Goal: Use online tool/utility: Utilize a website feature to perform a specific function

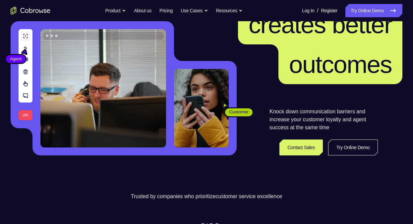
scroll to position [69, 0]
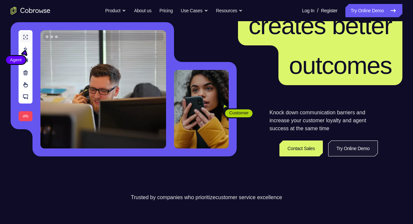
click at [343, 156] on link "Try Online Demo" at bounding box center [353, 148] width 50 height 16
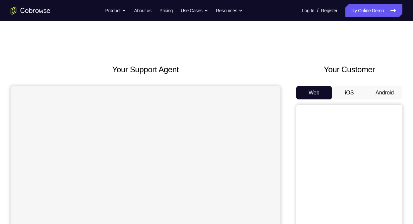
click at [367, 99] on button "Android" at bounding box center [384, 92] width 35 height 13
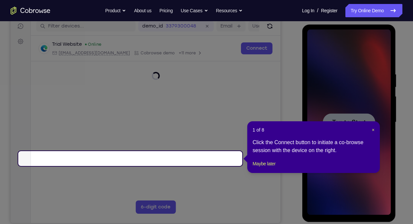
click at [368, 133] on header "1 of 8 ×" at bounding box center [313, 129] width 122 height 7
click at [372, 132] on span "×" at bounding box center [373, 129] width 3 height 5
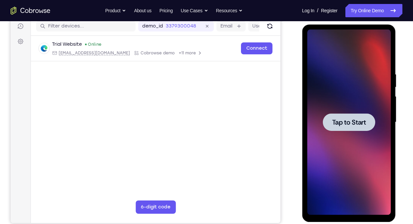
click at [364, 123] on span "Tap to Start" at bounding box center [348, 122] width 34 height 7
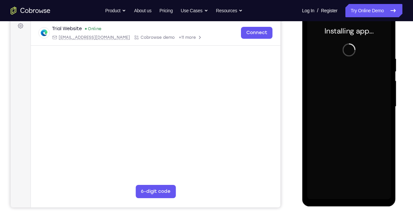
scroll to position [101, 0]
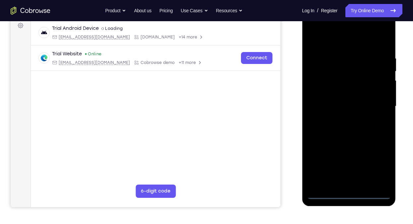
click at [347, 196] on div at bounding box center [348, 106] width 83 height 185
click at [377, 164] on div at bounding box center [348, 106] width 83 height 185
click at [342, 37] on div at bounding box center [348, 106] width 83 height 185
click at [320, 85] on div at bounding box center [348, 106] width 83 height 185
click at [328, 107] on div at bounding box center [348, 106] width 83 height 185
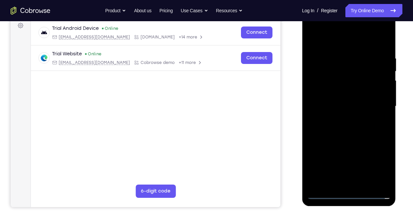
click at [339, 102] on div at bounding box center [348, 106] width 83 height 185
click at [343, 113] on div at bounding box center [348, 106] width 83 height 185
drag, startPoint x: 348, startPoint y: 45, endPoint x: 359, endPoint y: 11, distance: 35.4
click at [359, 11] on div at bounding box center [349, 107] width 94 height 197
drag, startPoint x: 369, startPoint y: 160, endPoint x: 376, endPoint y: 127, distance: 33.1
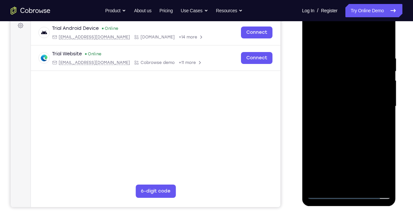
click at [376, 127] on div at bounding box center [348, 106] width 83 height 185
click at [367, 176] on div at bounding box center [348, 106] width 83 height 185
click at [384, 29] on div at bounding box center [348, 106] width 83 height 185
click at [387, 98] on div at bounding box center [349, 106] width 106 height 204
drag, startPoint x: 326, startPoint y: 128, endPoint x: 325, endPoint y: 87, distance: 41.1
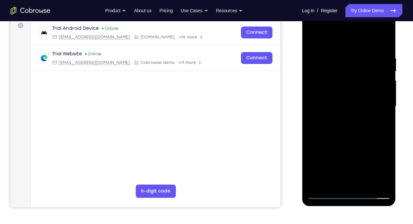
click at [325, 87] on div at bounding box center [348, 106] width 83 height 185
drag, startPoint x: 334, startPoint y: 121, endPoint x: 335, endPoint y: 86, distance: 34.5
click at [335, 86] on div at bounding box center [348, 106] width 83 height 185
click at [362, 103] on div at bounding box center [348, 106] width 83 height 185
drag, startPoint x: 366, startPoint y: 146, endPoint x: 366, endPoint y: 88, distance: 57.6
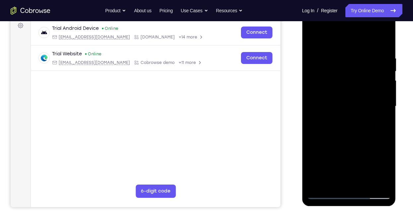
click at [366, 88] on div at bounding box center [348, 106] width 83 height 185
drag, startPoint x: 373, startPoint y: 136, endPoint x: 367, endPoint y: 73, distance: 64.2
click at [367, 73] on div at bounding box center [348, 106] width 83 height 185
drag, startPoint x: 368, startPoint y: 75, endPoint x: 376, endPoint y: 165, distance: 90.8
click at [376, 165] on div at bounding box center [348, 106] width 83 height 185
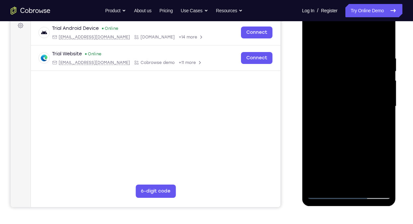
click at [383, 27] on div at bounding box center [348, 106] width 83 height 185
click at [366, 150] on div at bounding box center [348, 106] width 83 height 185
click at [360, 117] on div at bounding box center [348, 106] width 83 height 185
click at [355, 32] on div at bounding box center [348, 106] width 83 height 185
click at [343, 41] on div at bounding box center [348, 106] width 83 height 185
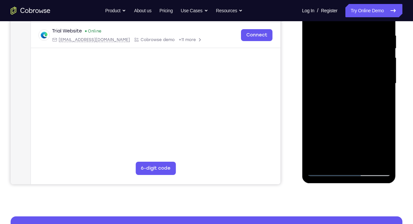
scroll to position [123, 0]
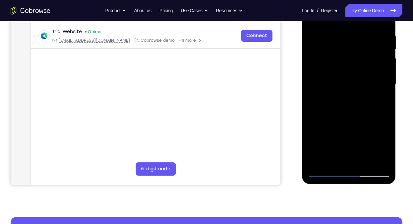
click at [349, 56] on div at bounding box center [348, 83] width 83 height 185
click at [378, 15] on div at bounding box center [348, 83] width 83 height 185
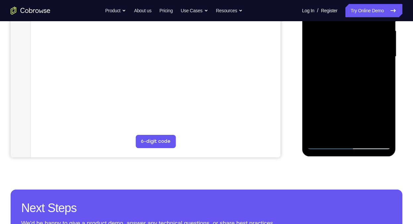
scroll to position [151, 0]
click at [353, 67] on div at bounding box center [348, 56] width 83 height 185
click at [354, 74] on div at bounding box center [348, 56] width 83 height 185
click at [358, 75] on div at bounding box center [348, 56] width 83 height 185
click at [375, 77] on div at bounding box center [348, 56] width 83 height 185
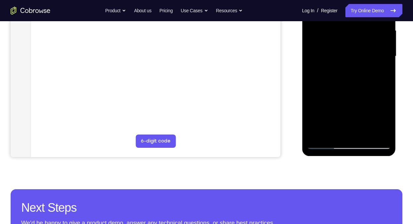
click at [356, 75] on div at bounding box center [348, 56] width 83 height 185
click at [369, 75] on div at bounding box center [348, 56] width 83 height 185
click at [355, 74] on div at bounding box center [348, 56] width 83 height 185
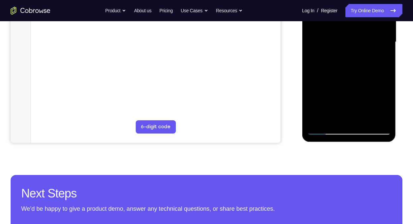
scroll to position [164, 0]
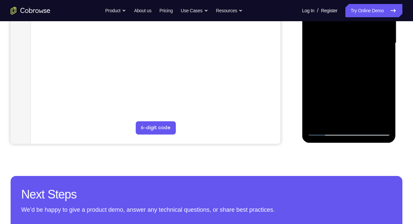
click at [351, 61] on div at bounding box center [348, 42] width 83 height 185
click at [371, 63] on div at bounding box center [348, 42] width 83 height 185
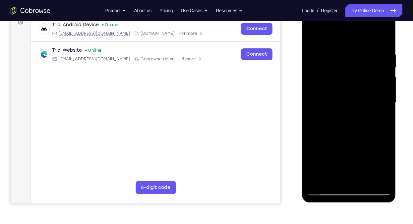
scroll to position [104, 0]
